Goal: Task Accomplishment & Management: Manage account settings

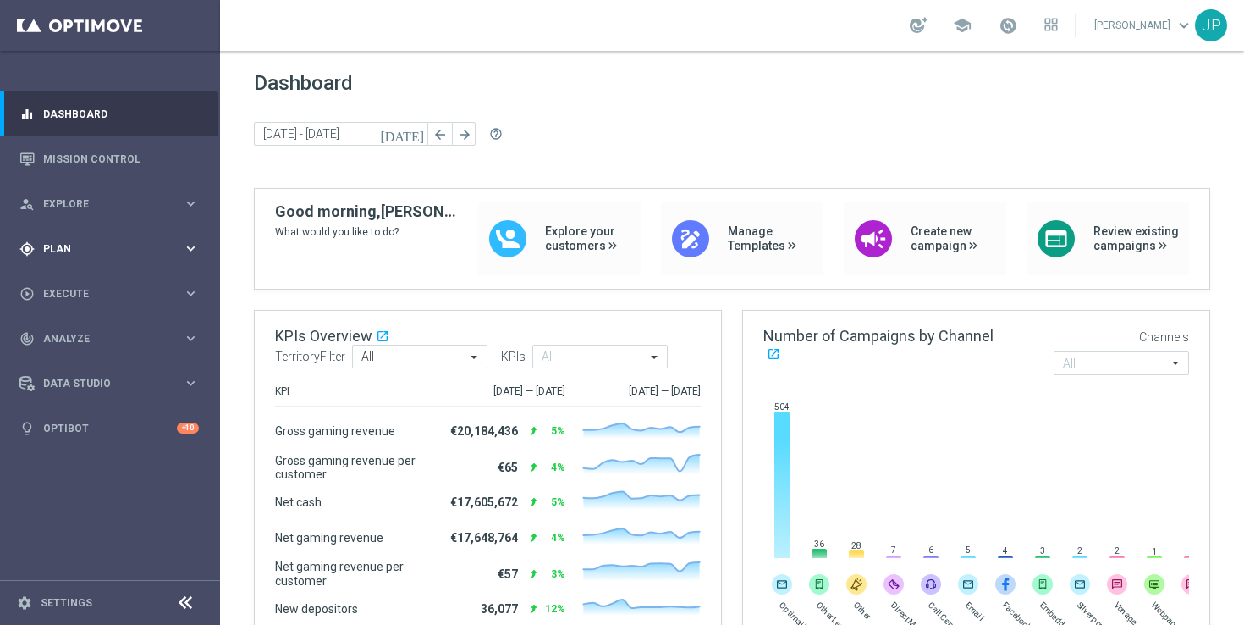
click at [125, 250] on span "Plan" at bounding box center [113, 249] width 140 height 10
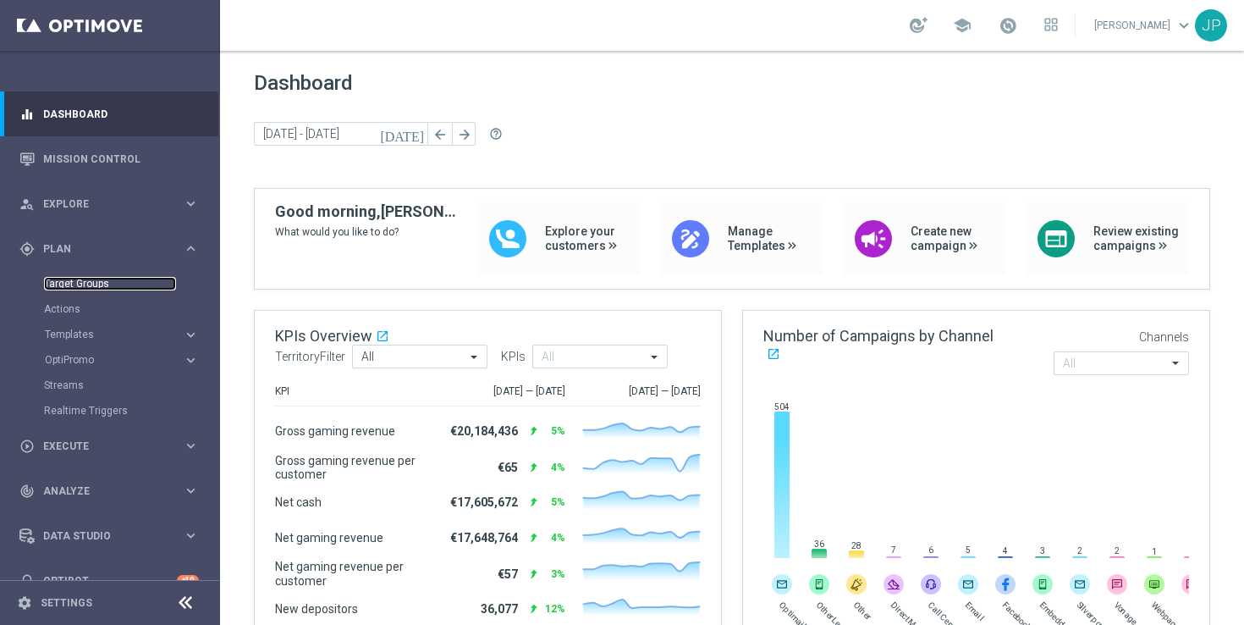
click at [133, 288] on link "Target Groups" at bounding box center [110, 284] width 132 height 14
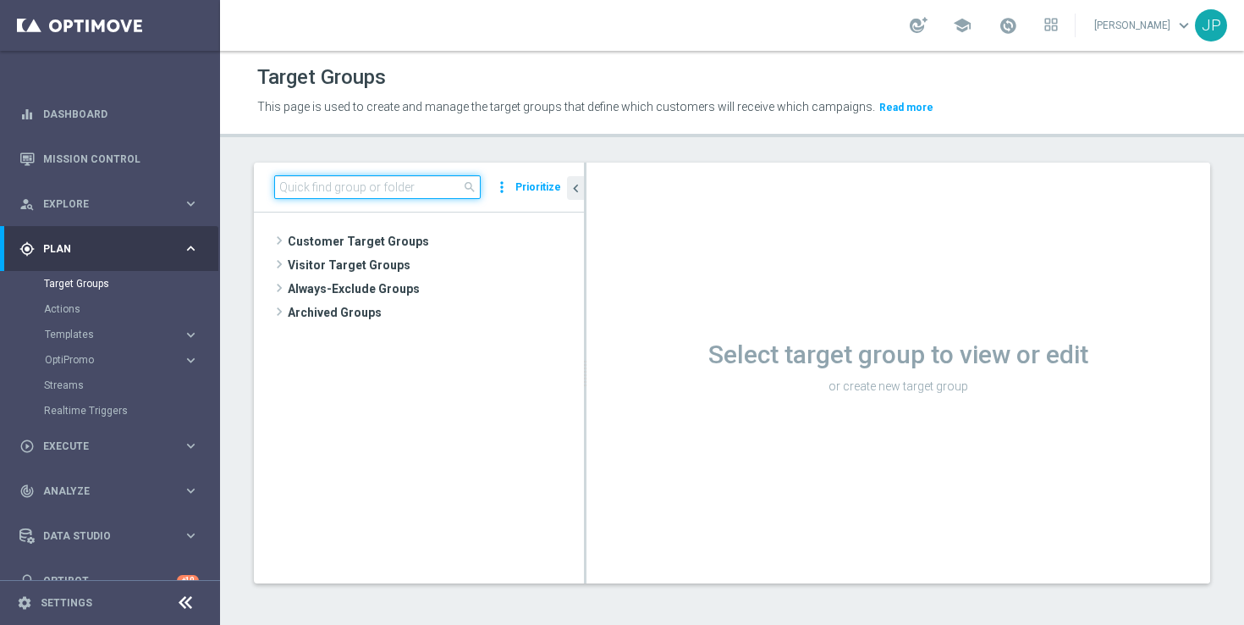
click at [413, 183] on input at bounding box center [377, 187] width 206 height 24
paste input "UK_CASINO_EMAIL | Games React Follow Up | Non Deps after 7 days"
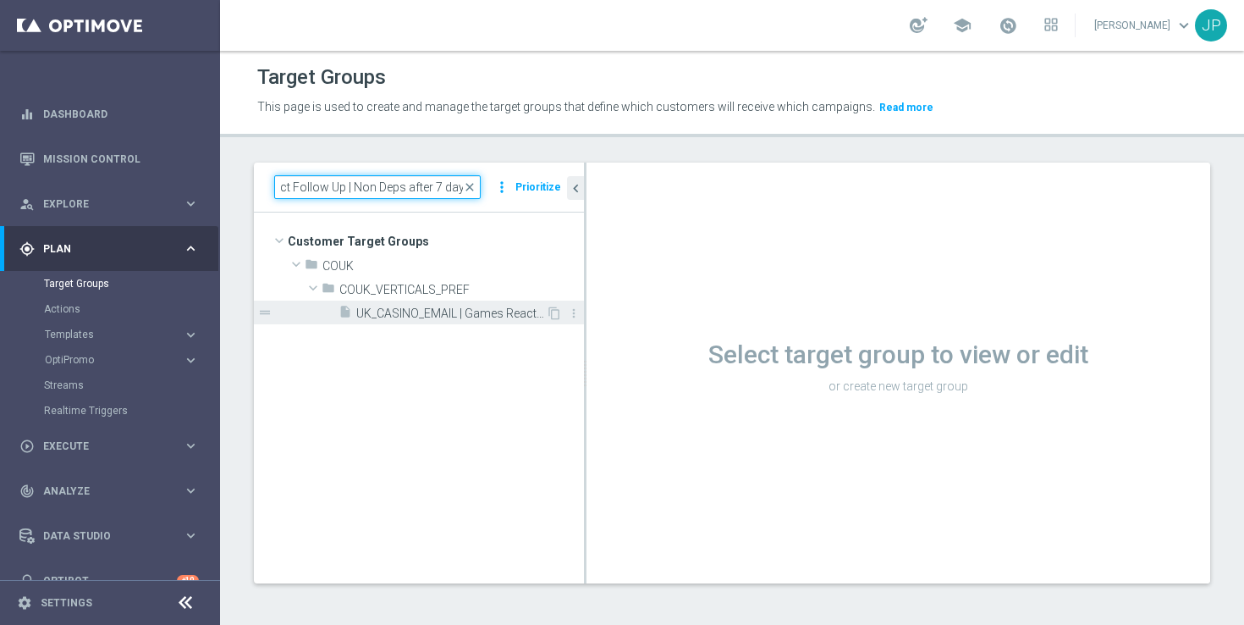
type input "UK_CASINO_EMAIL | Games React Follow Up | Non Deps after 7 days"
click at [406, 311] on span "UK_CASINO_EMAIL | Games React Follow Up | Non Deps after 7 days" at bounding box center [451, 313] width 190 height 14
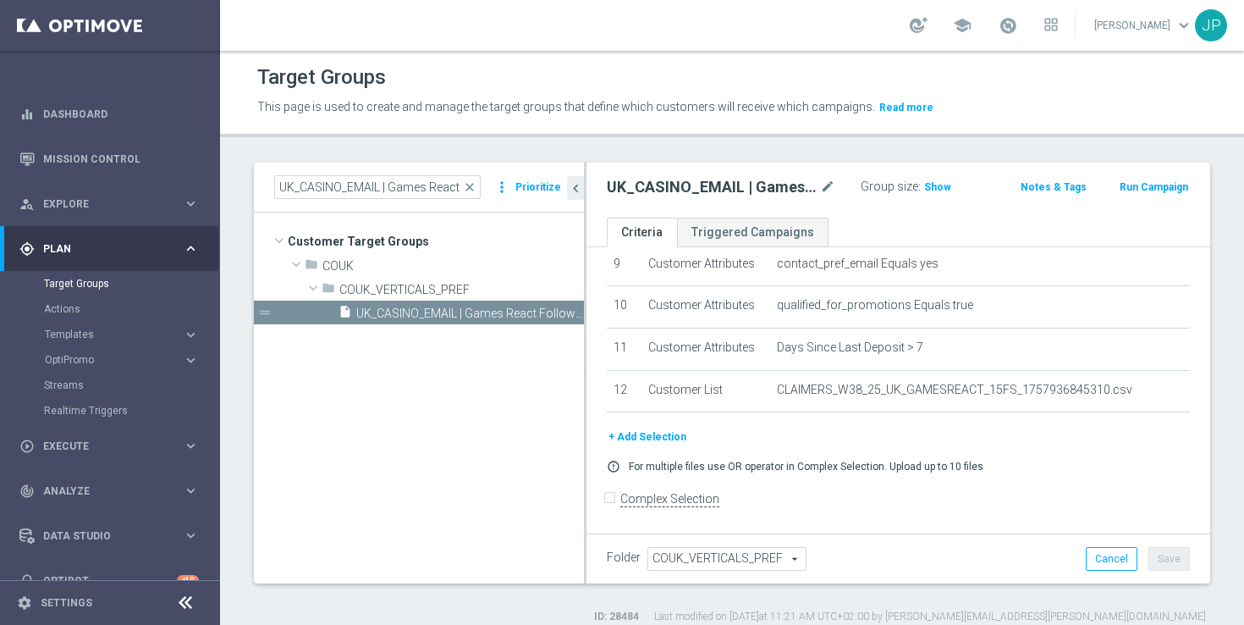
scroll to position [16, 0]
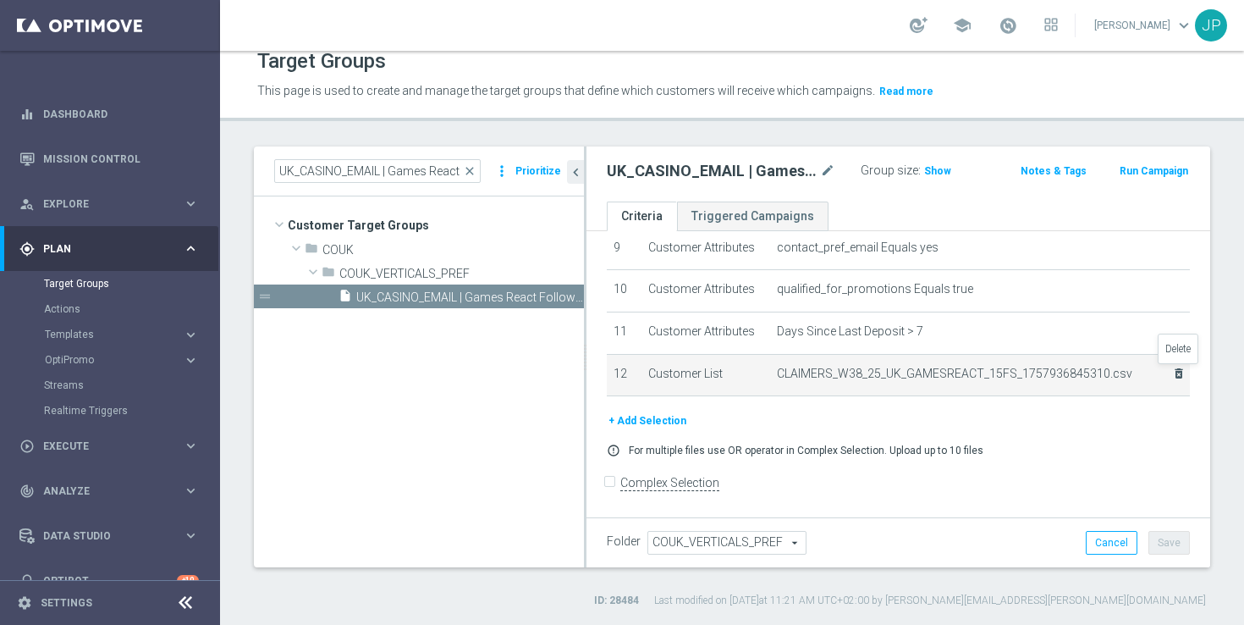
click at [1179, 375] on icon "delete_forever" at bounding box center [1179, 373] width 14 height 14
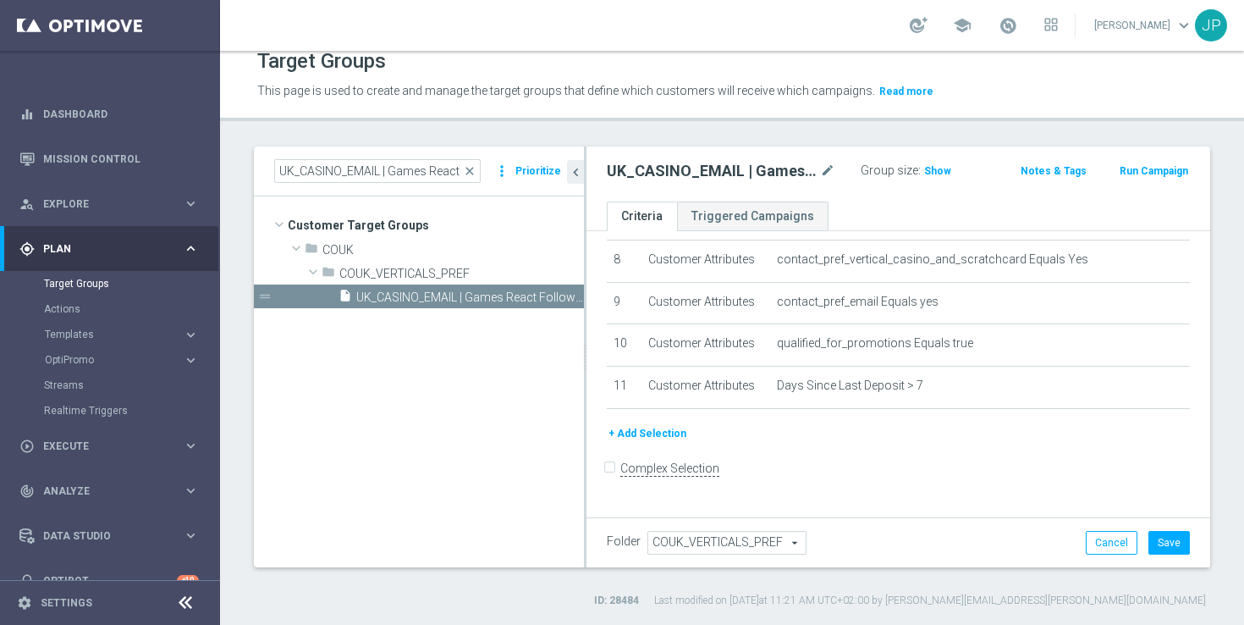
scroll to position [331, 0]
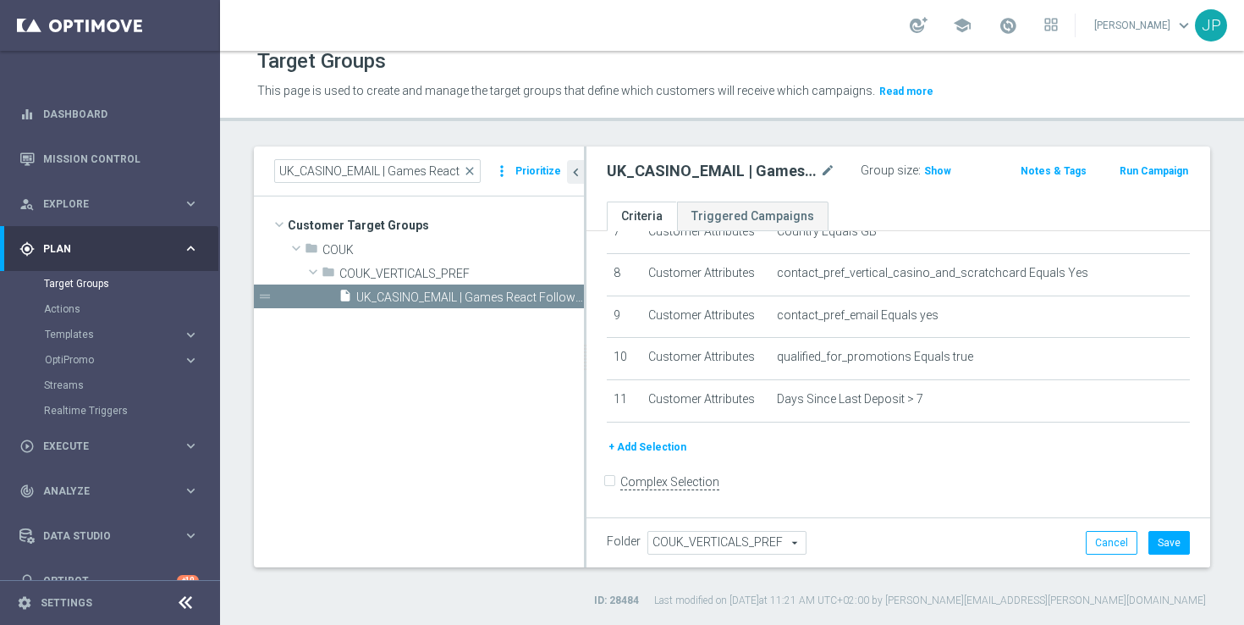
click at [663, 446] on button "+ Add Selection" at bounding box center [647, 447] width 81 height 19
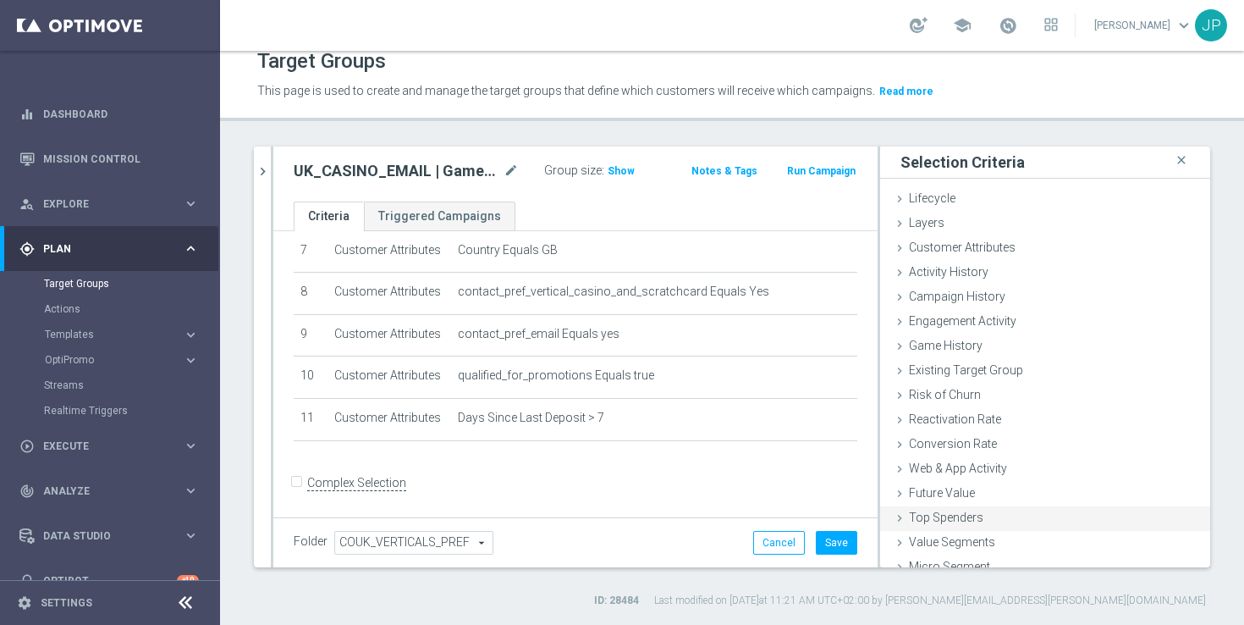
scroll to position [38, 0]
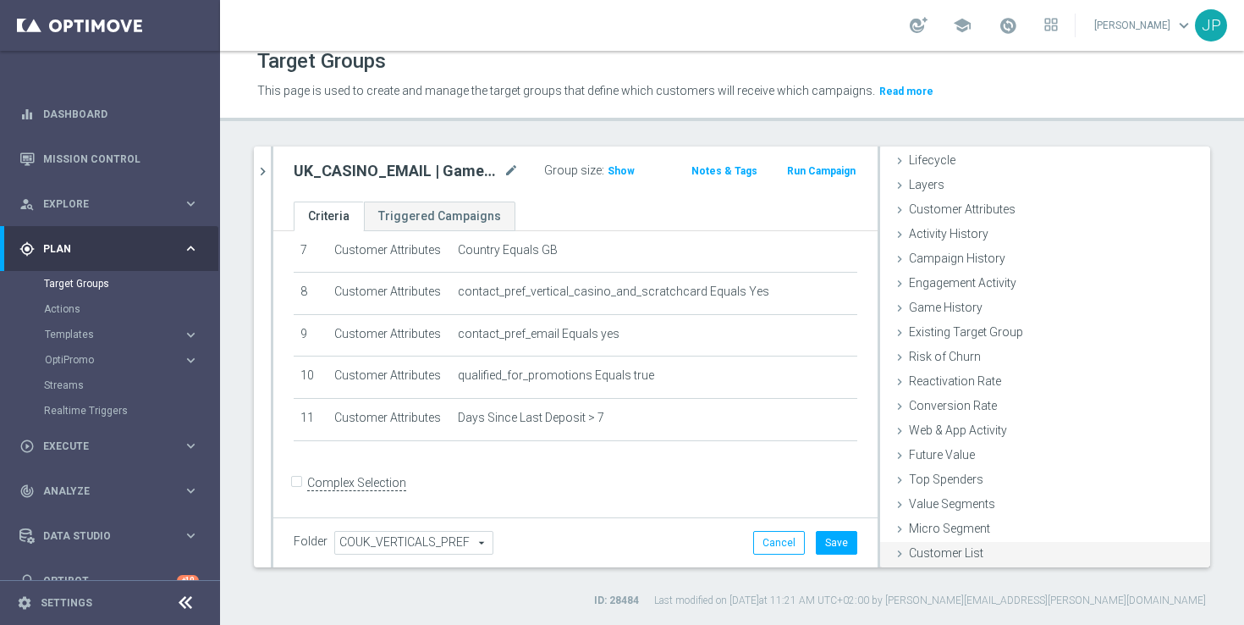
click at [939, 558] on span "Customer List" at bounding box center [946, 553] width 74 height 14
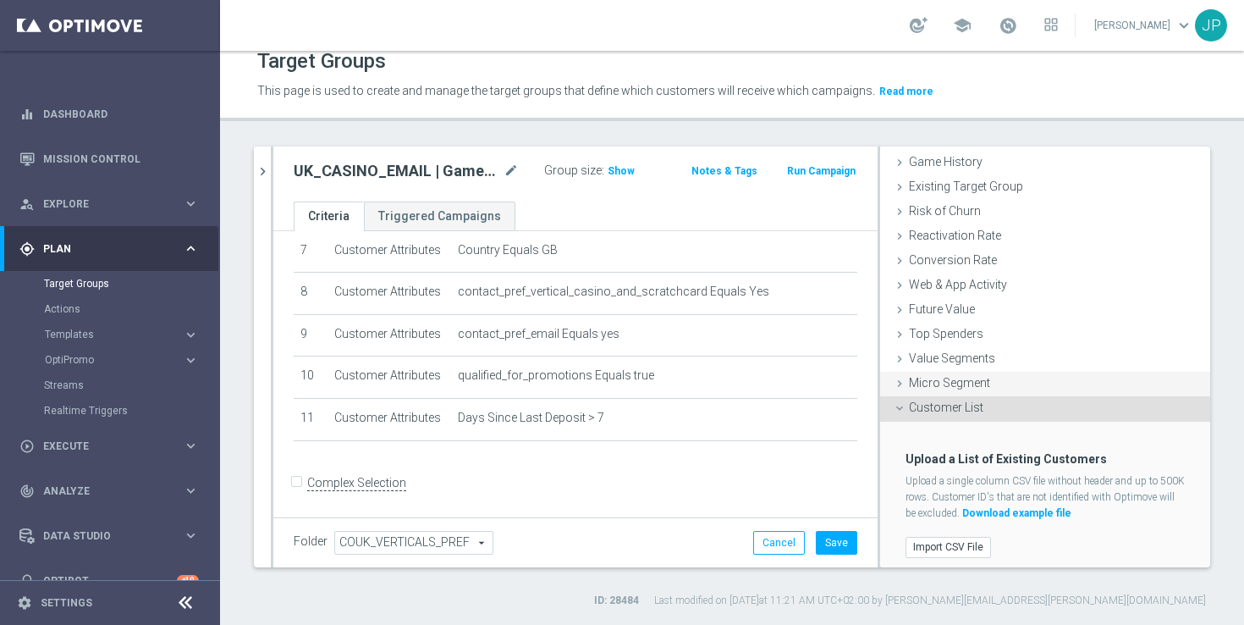
scroll to position [190, 0]
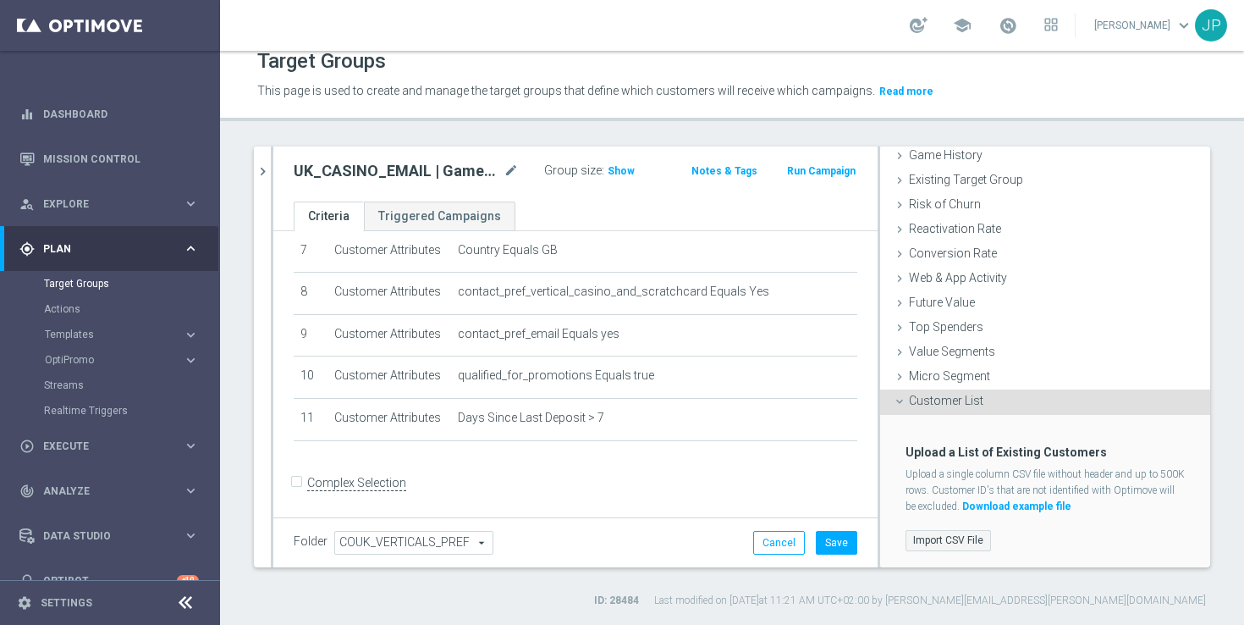
click at [976, 532] on label "Import CSV File" at bounding box center [948, 540] width 85 height 21
click at [0, 0] on input "Import CSV File" at bounding box center [0, 0] width 0 height 0
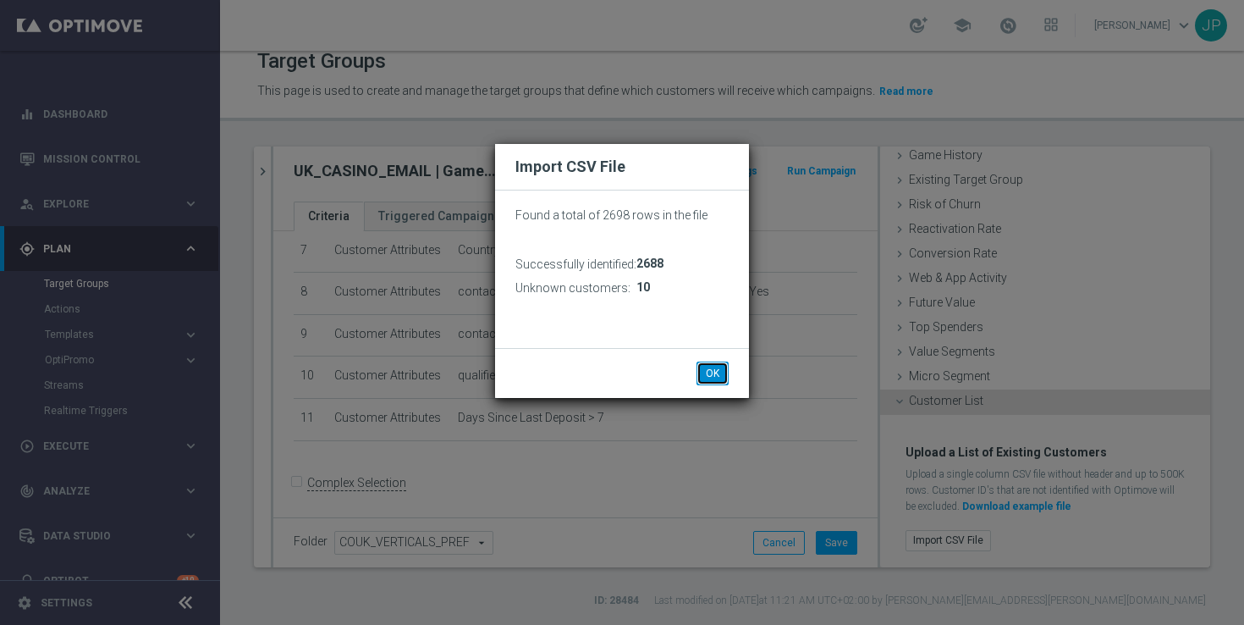
click at [708, 378] on button "OK" at bounding box center [713, 373] width 32 height 24
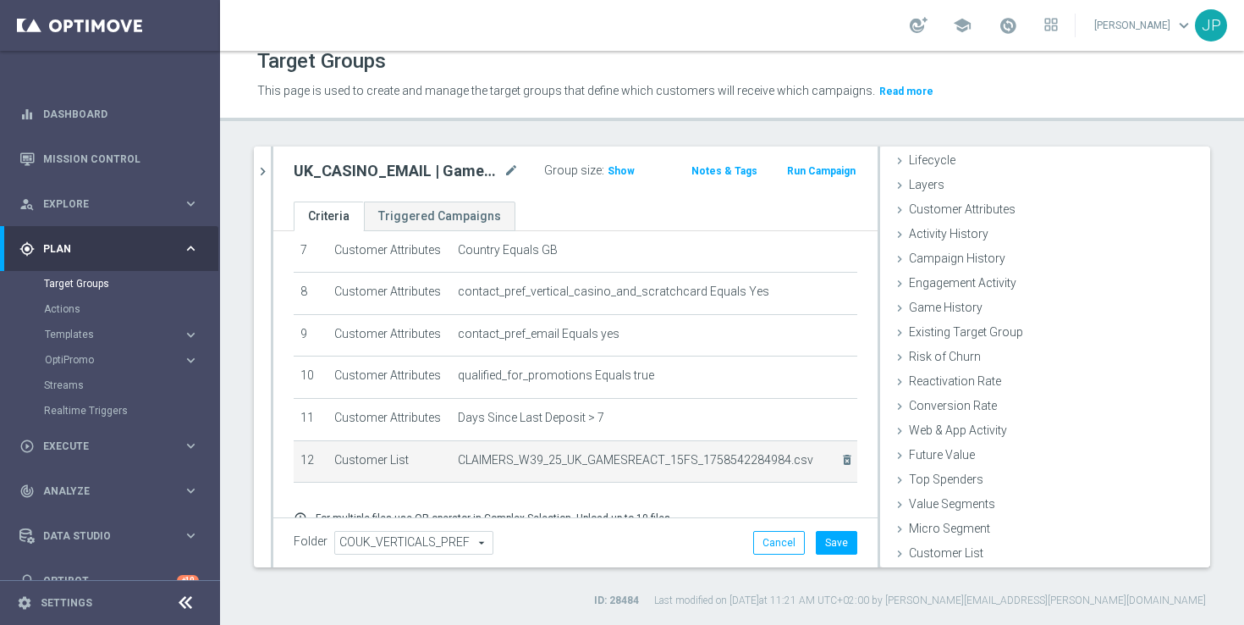
scroll to position [381, 0]
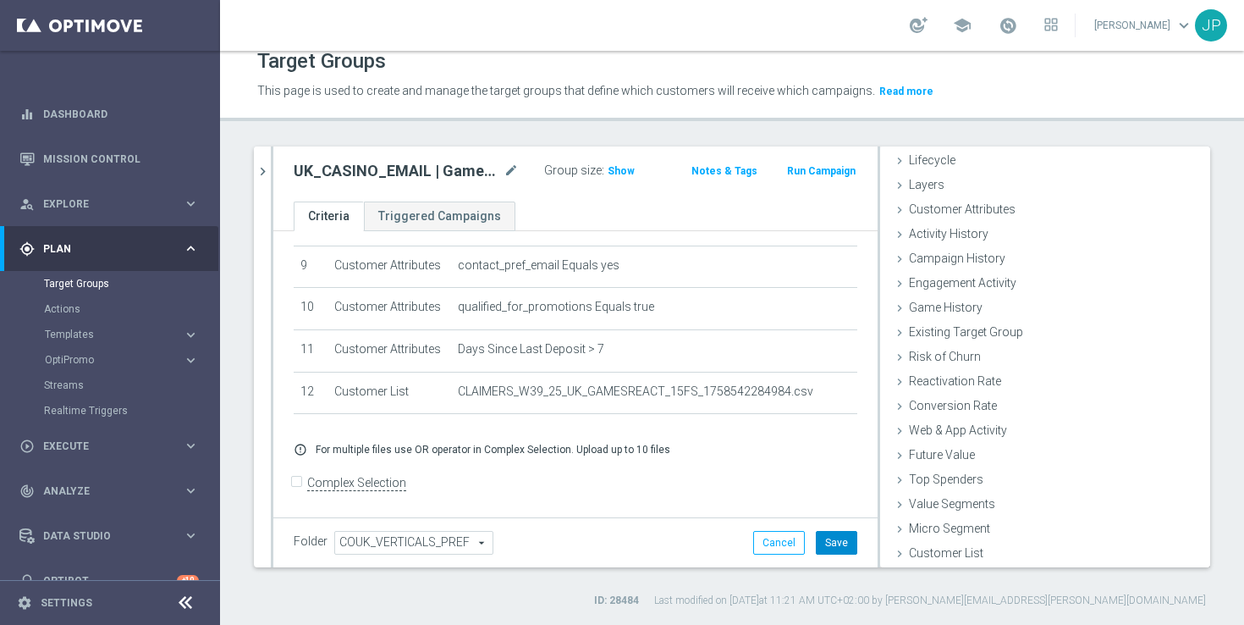
click at [840, 548] on button "Save" at bounding box center [836, 543] width 41 height 24
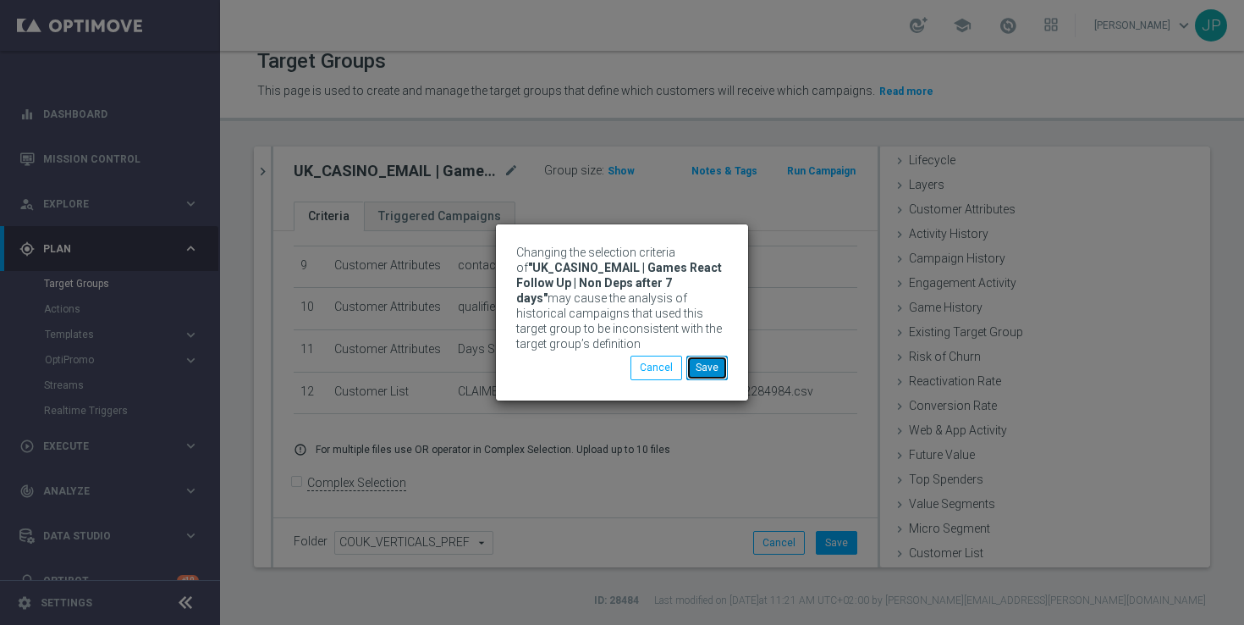
click at [714, 369] on button "Save" at bounding box center [706, 367] width 41 height 24
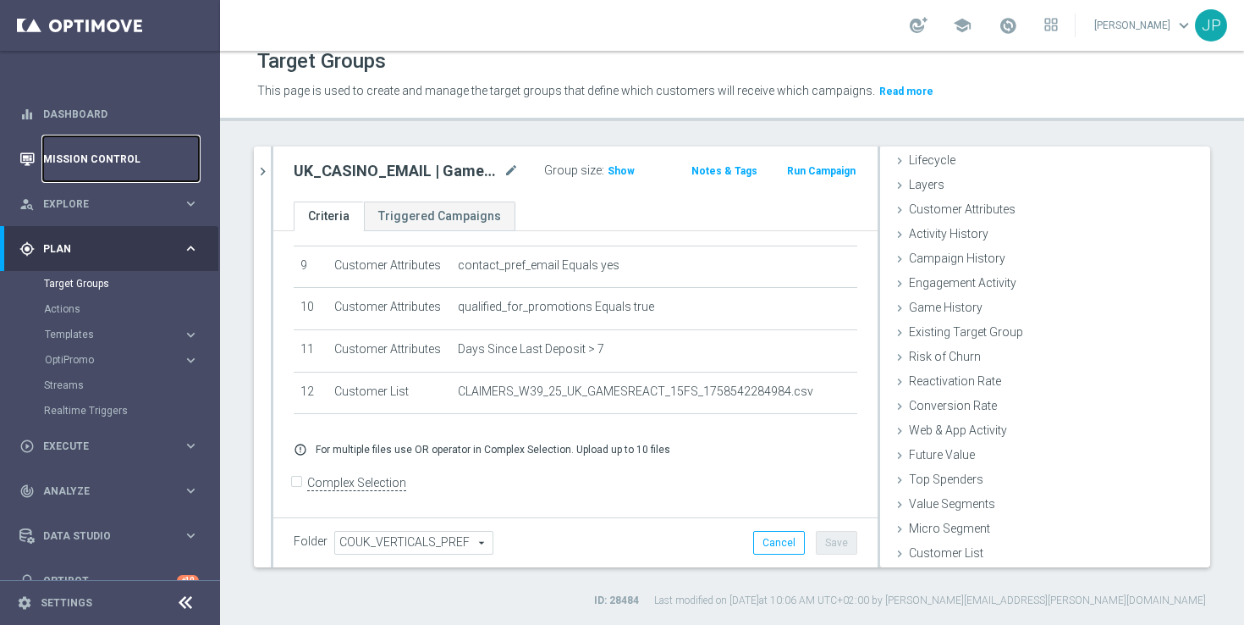
click at [107, 159] on link "Mission Control" at bounding box center [121, 158] width 156 height 45
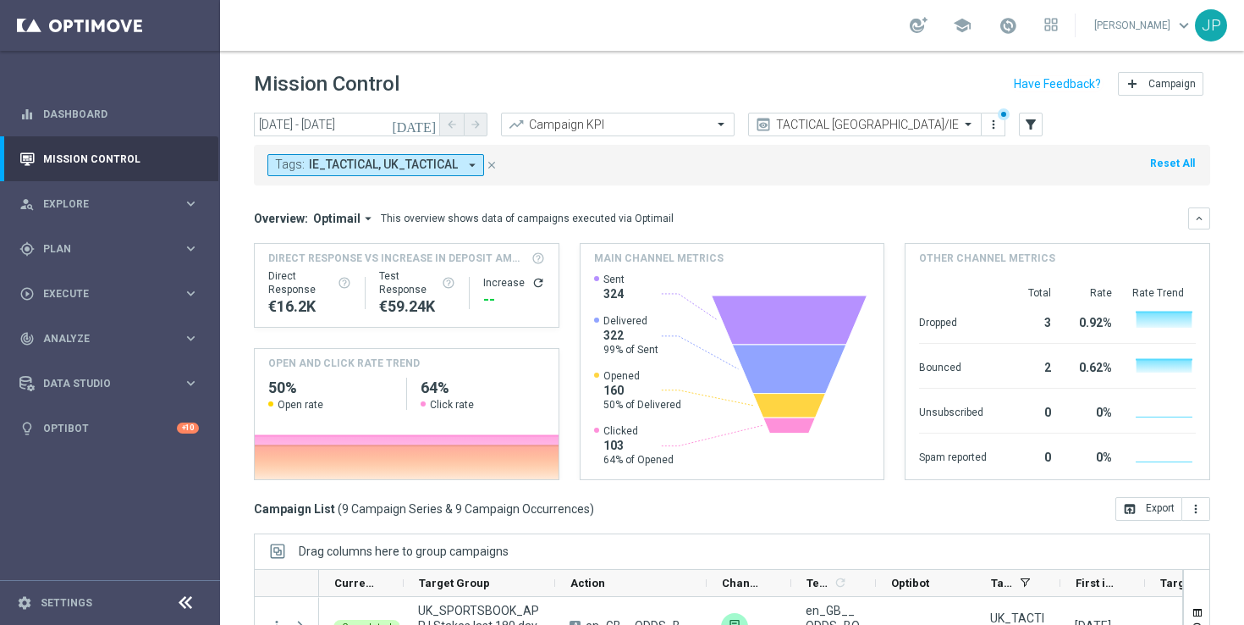
click at [426, 122] on icon "[DATE]" at bounding box center [415, 124] width 46 height 15
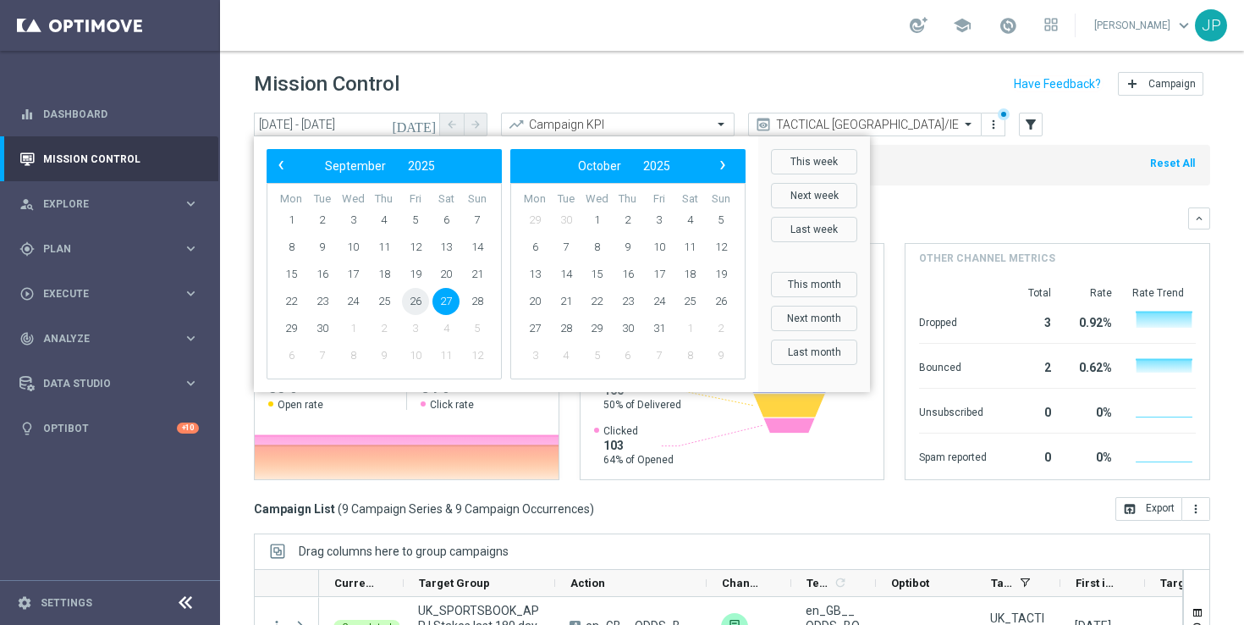
click at [416, 302] on span "26" at bounding box center [415, 301] width 27 height 27
click at [414, 302] on span "26" at bounding box center [415, 301] width 27 height 27
type input "26 Sep 2025 - 26 Sep 2025"
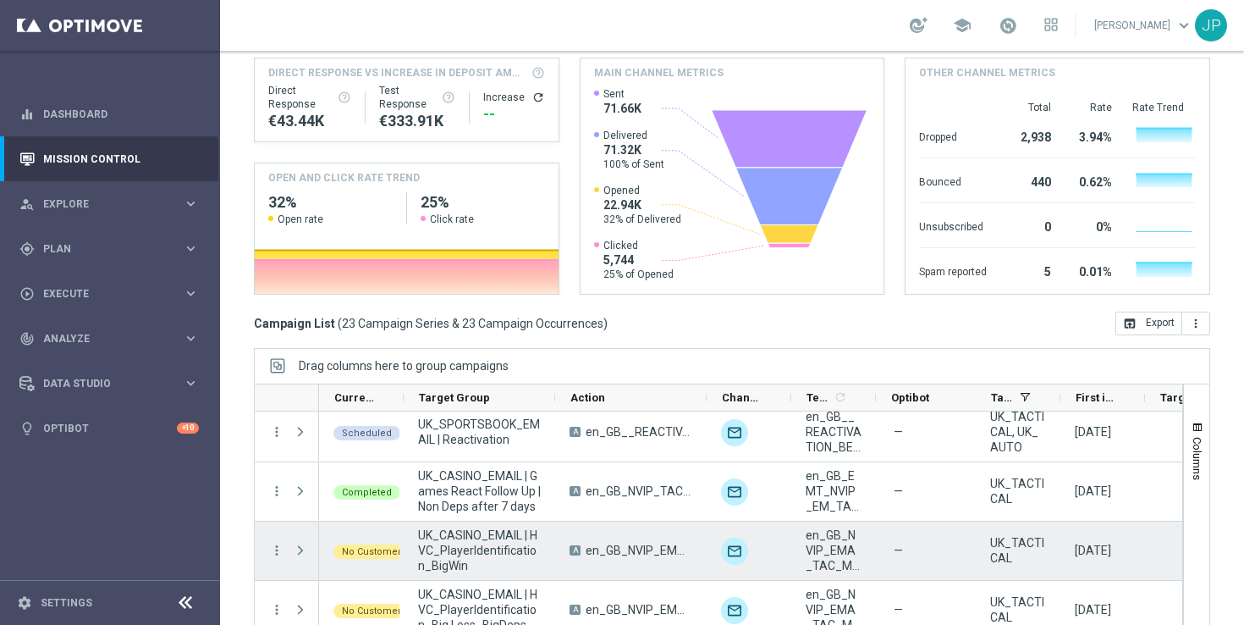
scroll to position [307, 0]
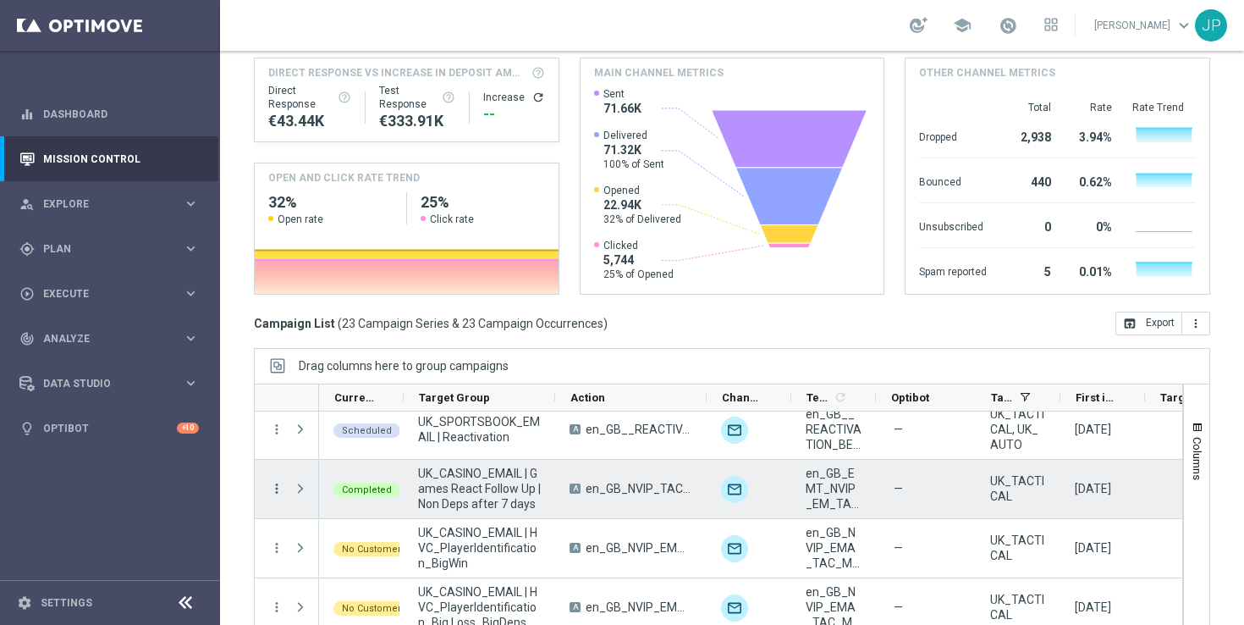
click at [277, 484] on icon "more_vert" at bounding box center [276, 488] width 15 height 15
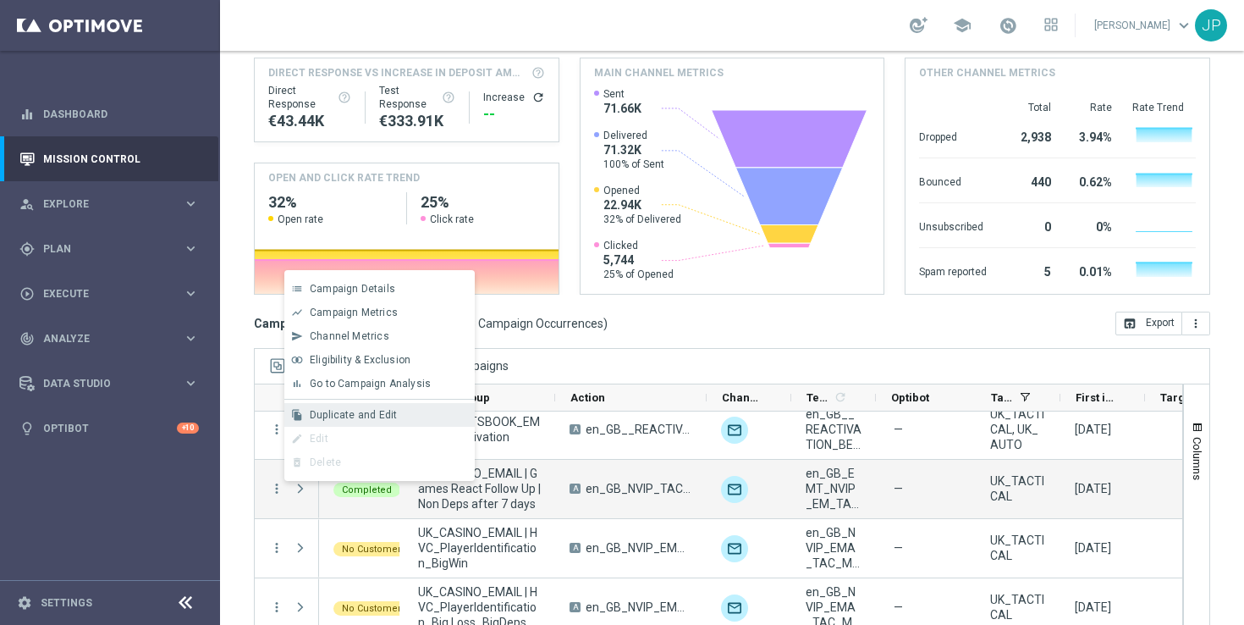
click at [406, 413] on div "Duplicate and Edit" at bounding box center [388, 415] width 157 height 12
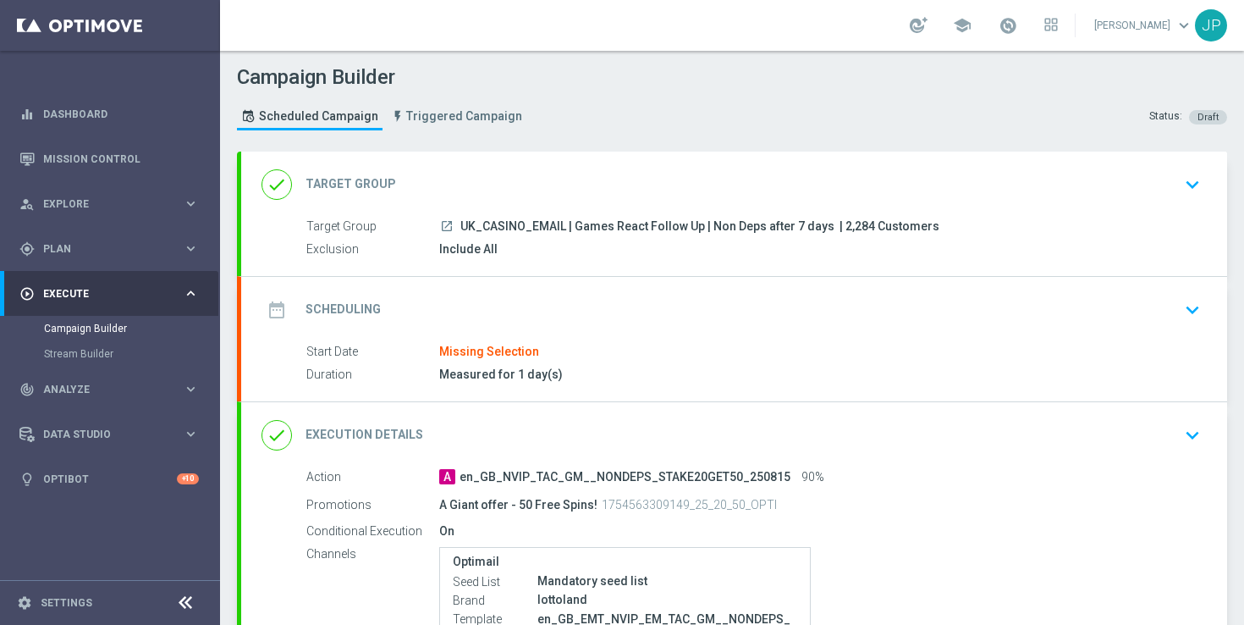
click at [906, 335] on div "date_range Scheduling keyboard_arrow_down" at bounding box center [734, 310] width 986 height 66
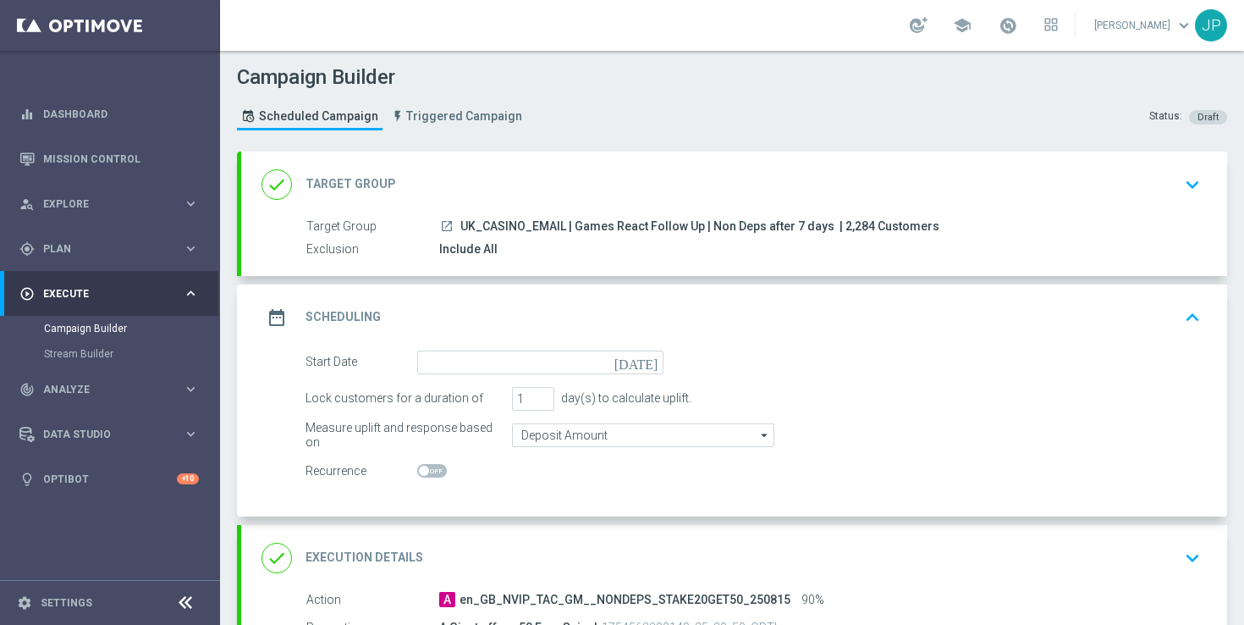
click at [656, 359] on icon "[DATE]" at bounding box center [639, 359] width 50 height 19
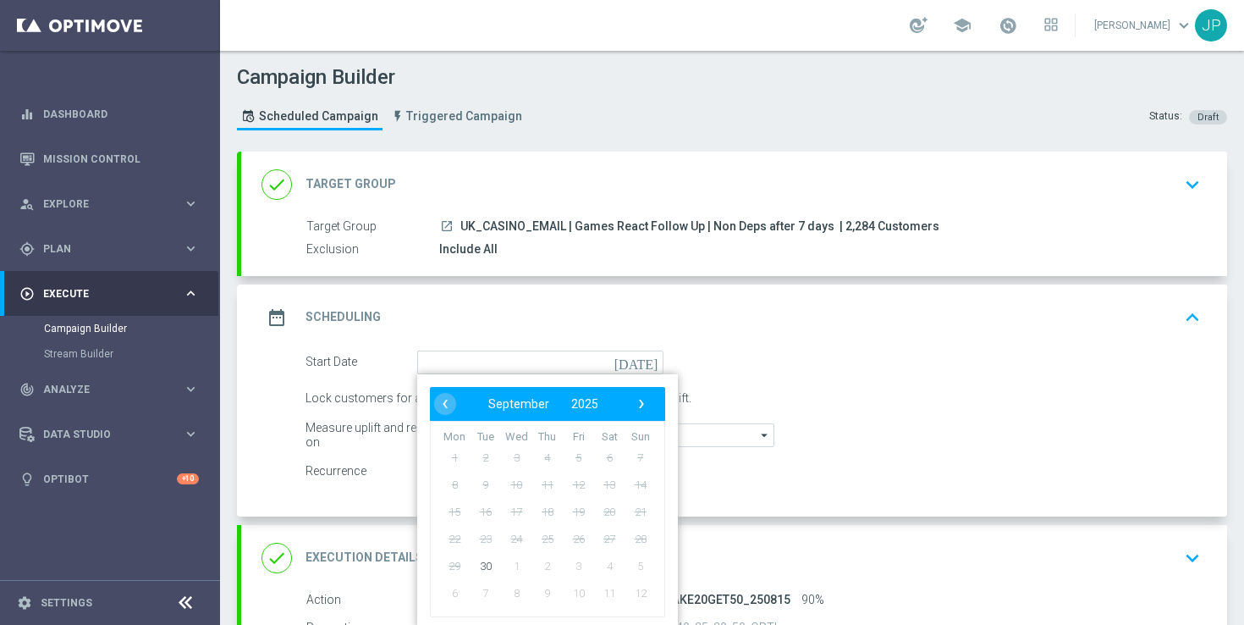
scroll to position [165, 0]
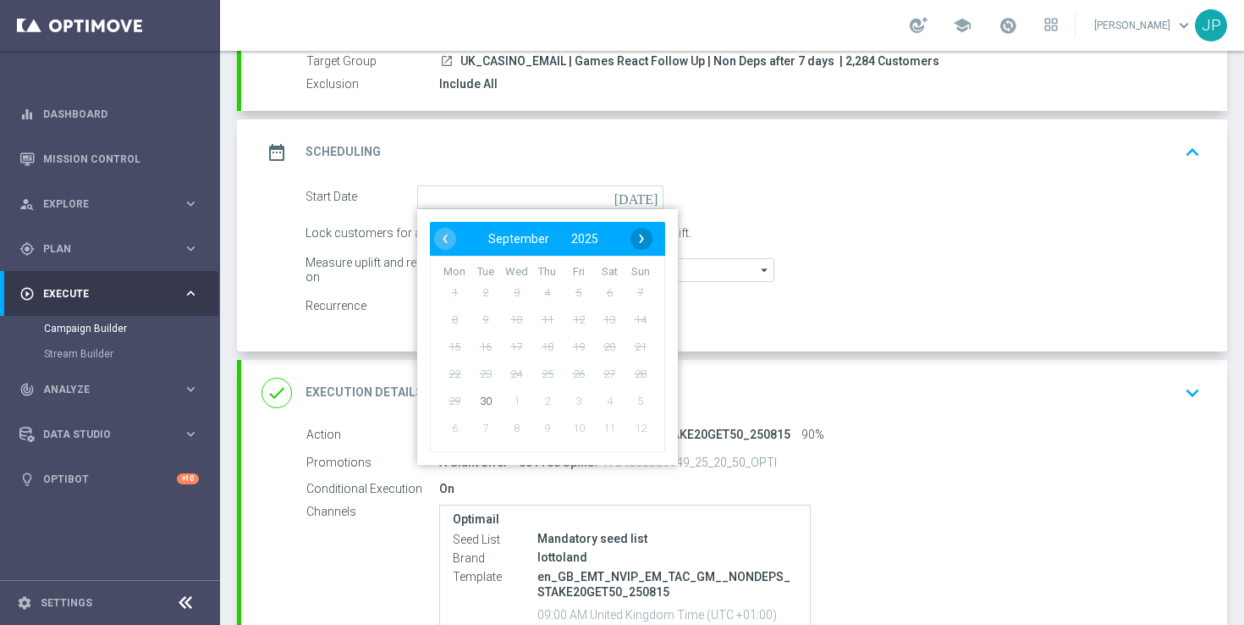
click at [646, 245] on span "›" at bounding box center [641, 239] width 22 height 22
click at [581, 298] on span "3" at bounding box center [578, 291] width 27 height 27
type input "[DATE]"
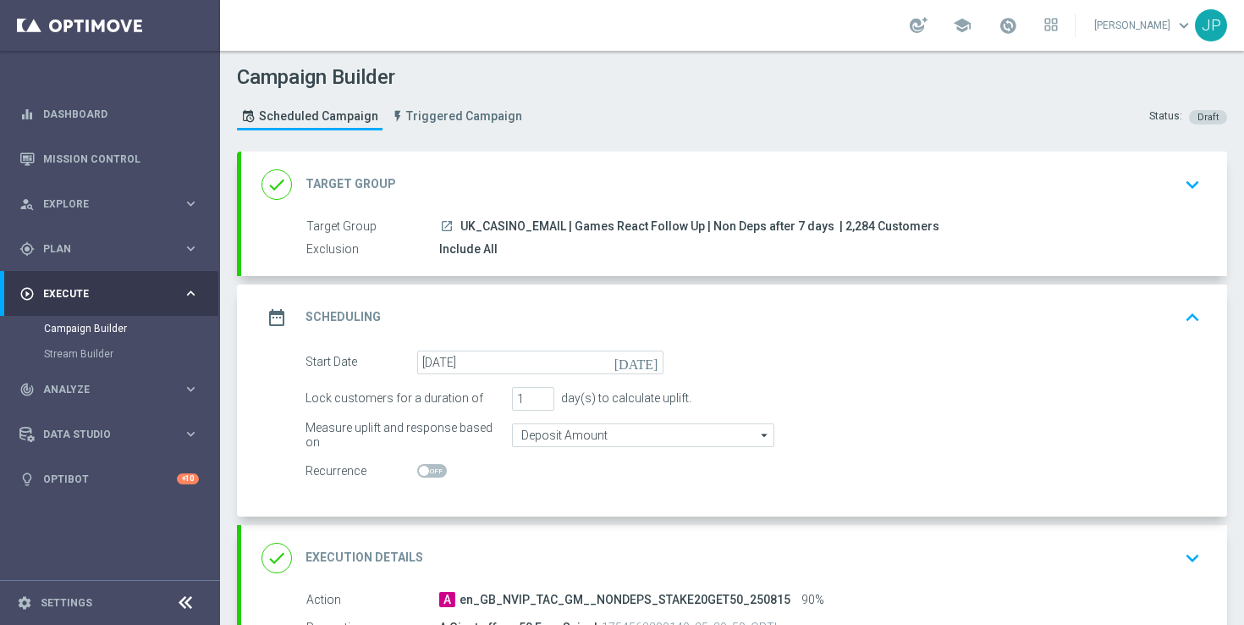
scroll to position [412, 0]
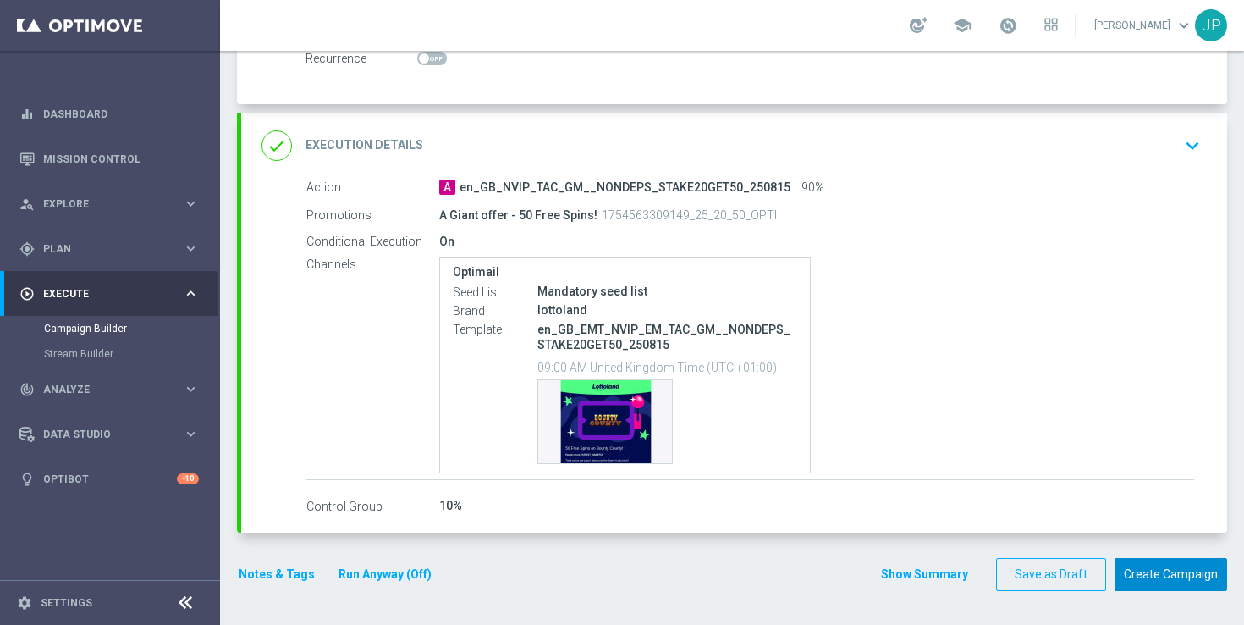
click at [1174, 580] on button "Create Campaign" at bounding box center [1171, 574] width 113 height 33
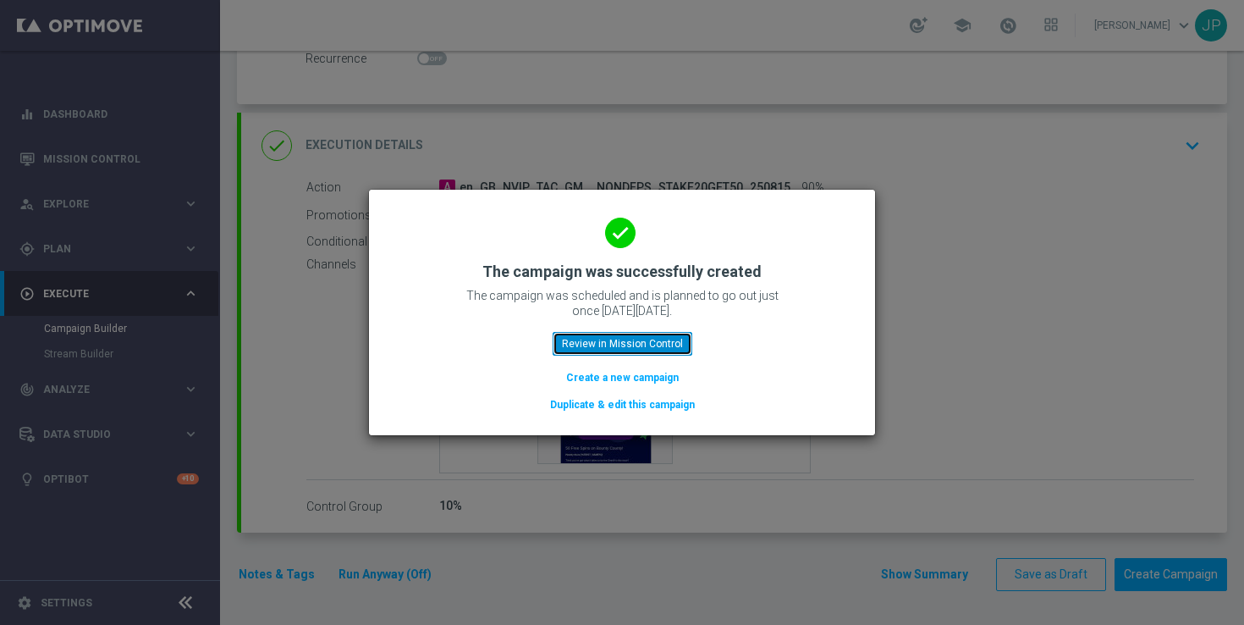
click at [671, 338] on button "Review in Mission Control" at bounding box center [623, 344] width 140 height 24
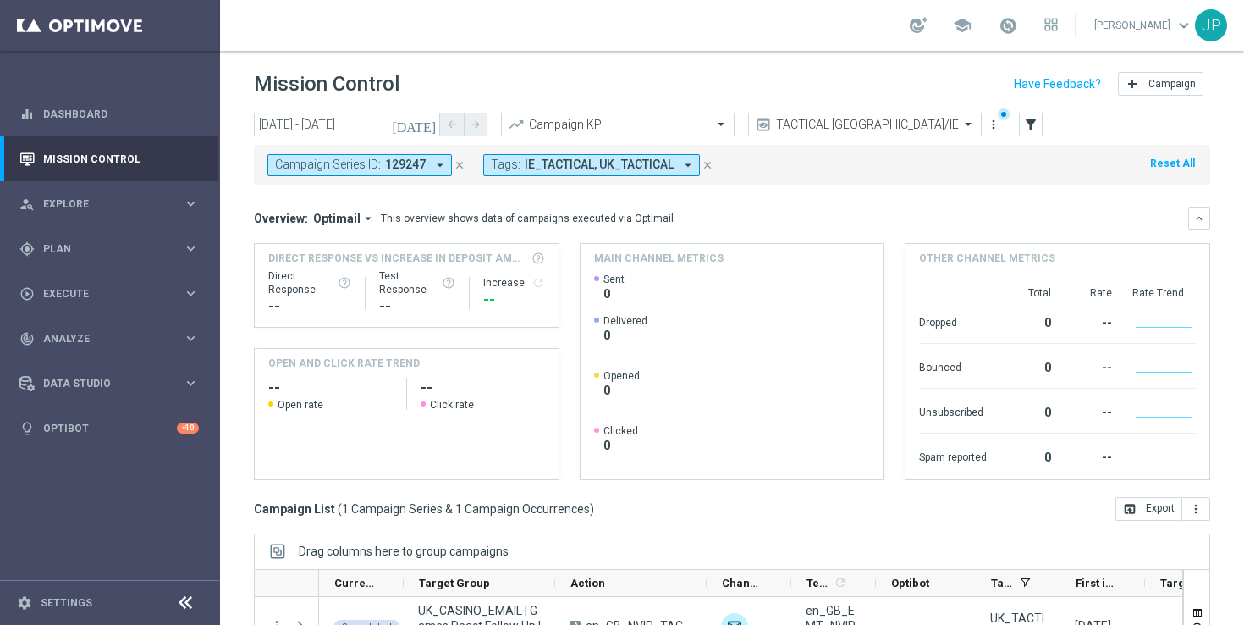
scroll to position [222, 0]
